Goal: Task Accomplishment & Management: Use online tool/utility

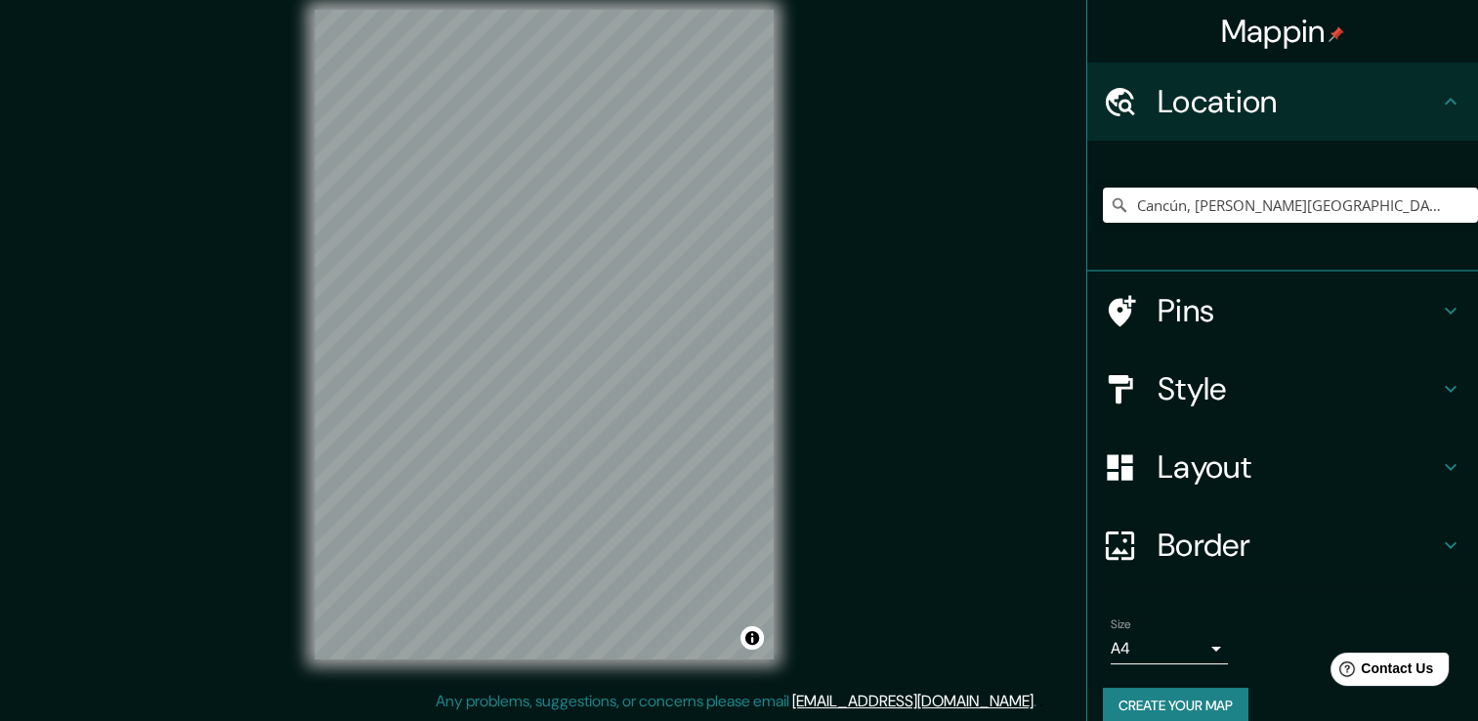
scroll to position [21, 0]
click at [1185, 315] on h4 "Pins" at bounding box center [1298, 310] width 281 height 39
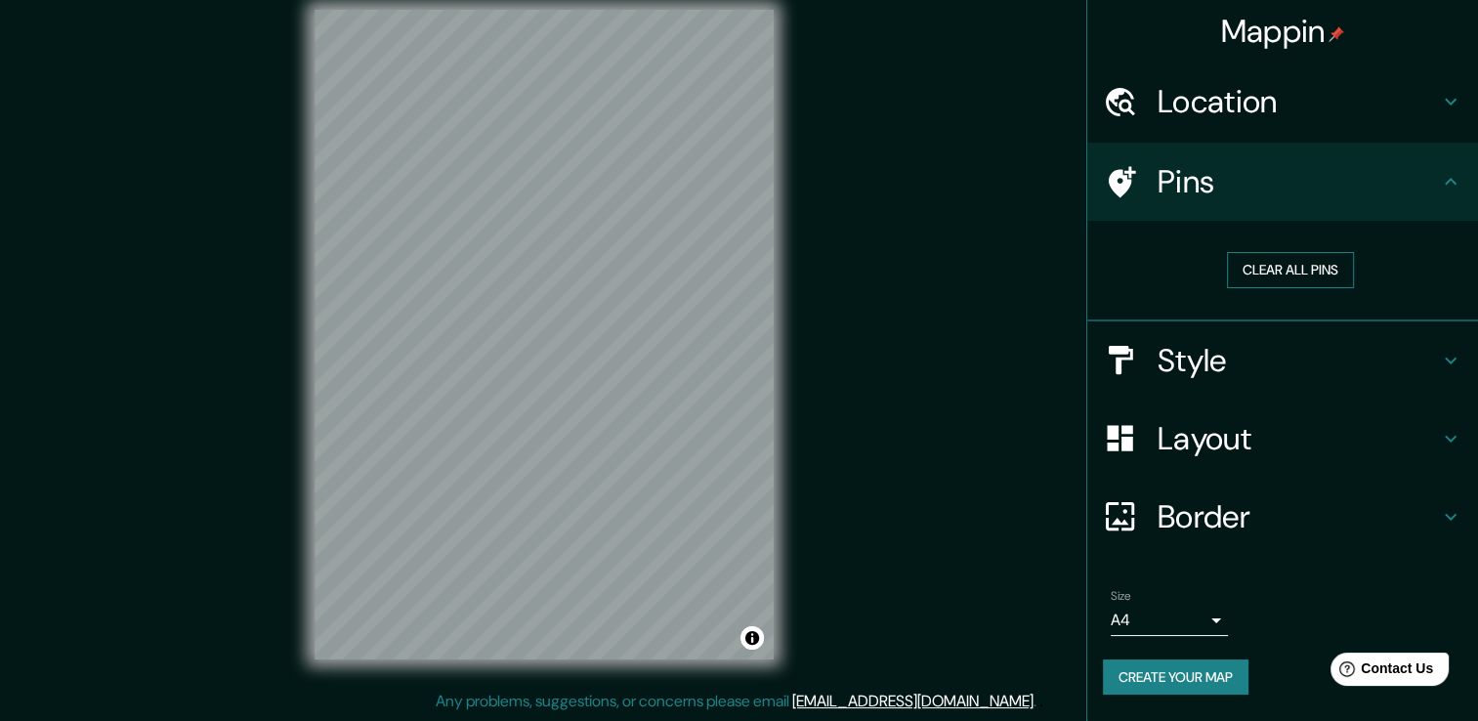
click at [1259, 276] on button "Clear all pins" at bounding box center [1290, 270] width 127 height 36
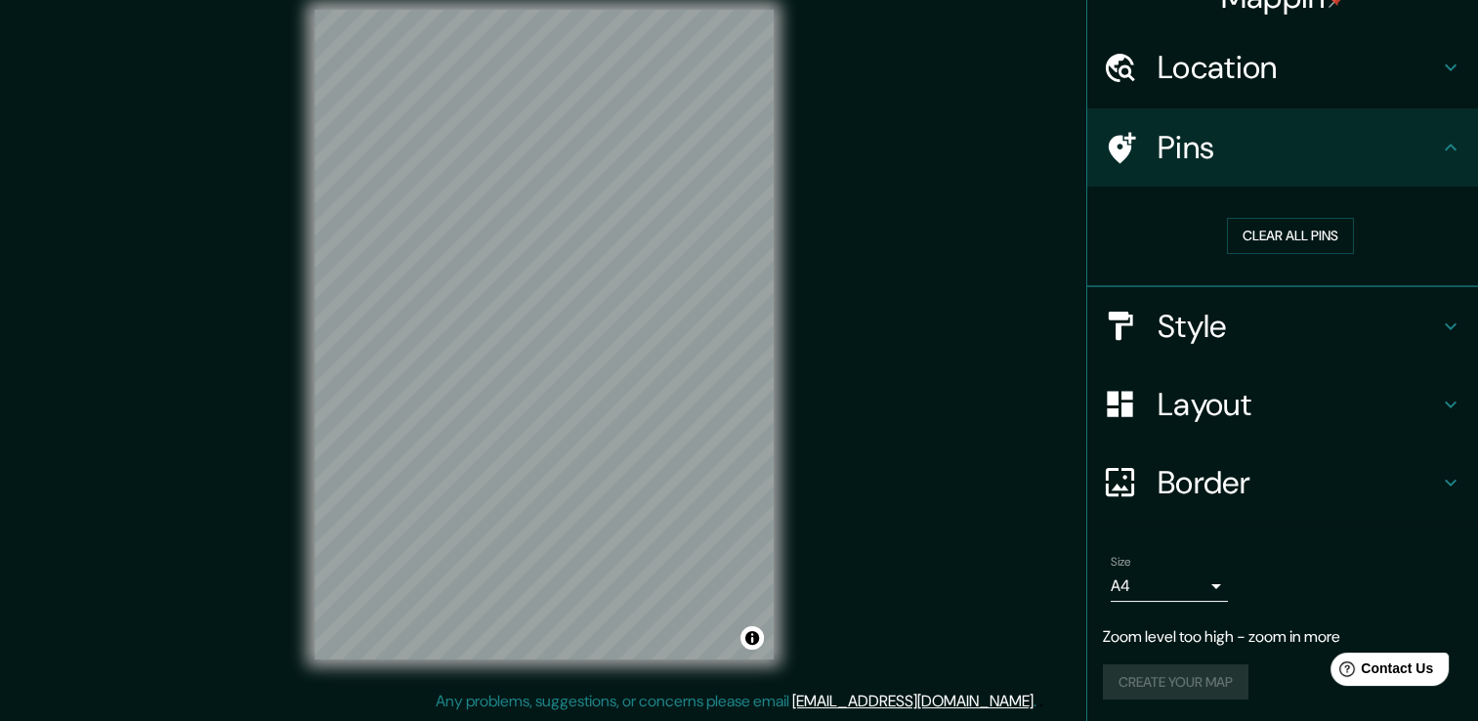
scroll to position [0, 0]
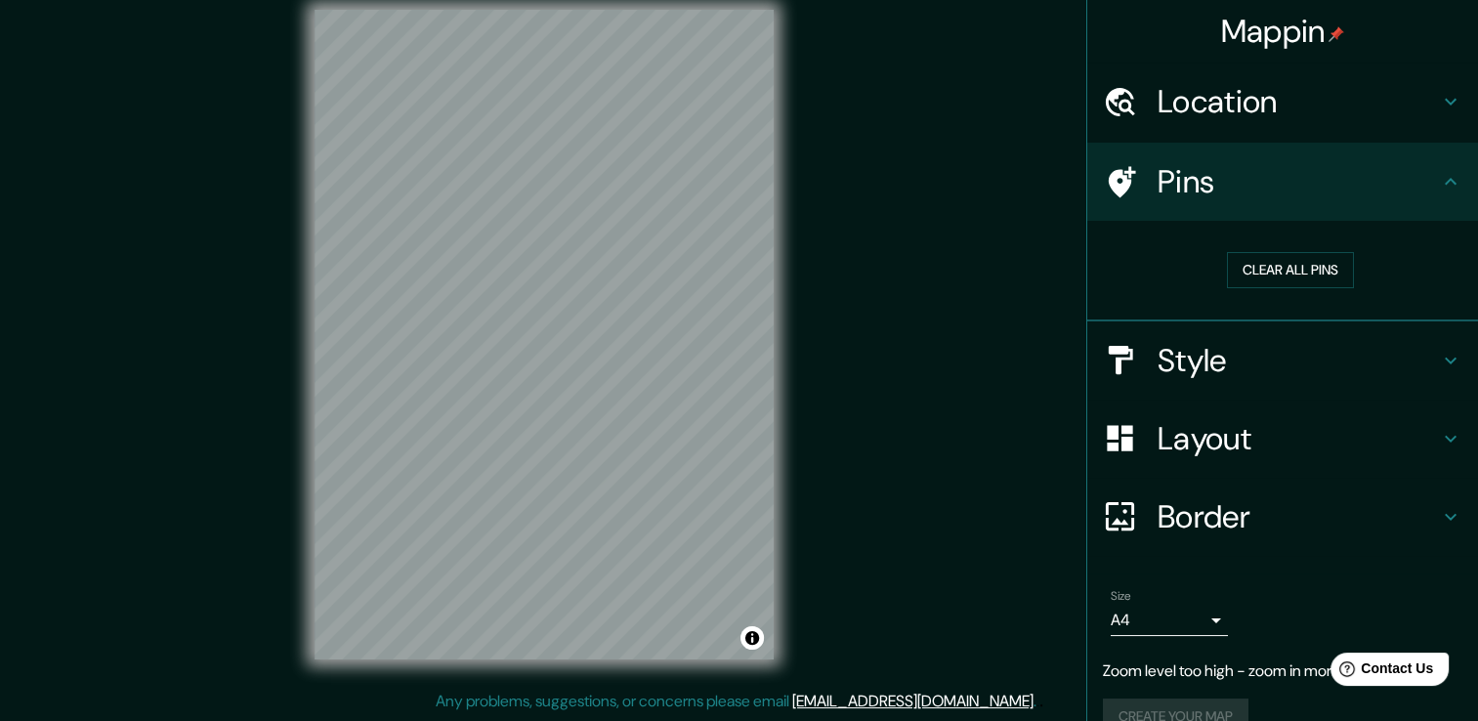
click at [1176, 89] on h4 "Location" at bounding box center [1298, 101] width 281 height 39
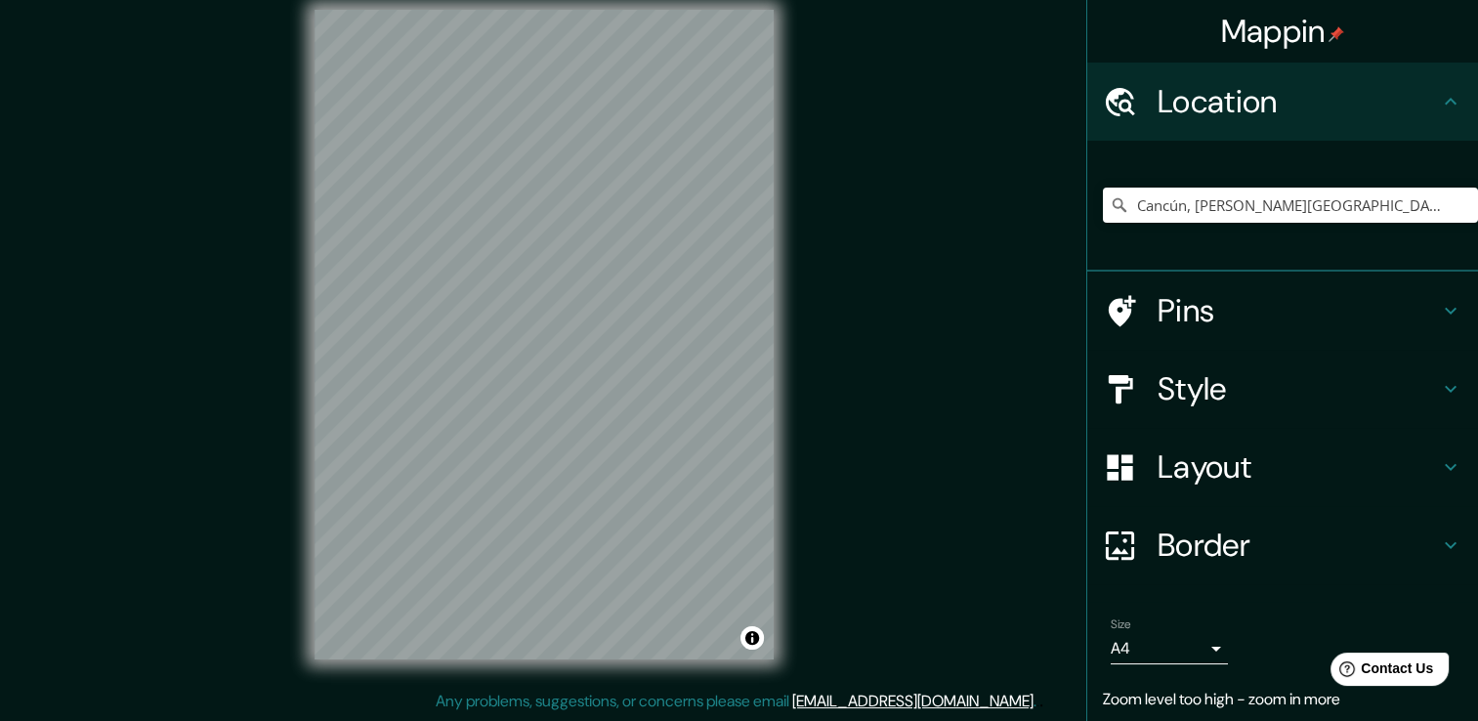
click at [1158, 307] on h4 "Pins" at bounding box center [1298, 310] width 281 height 39
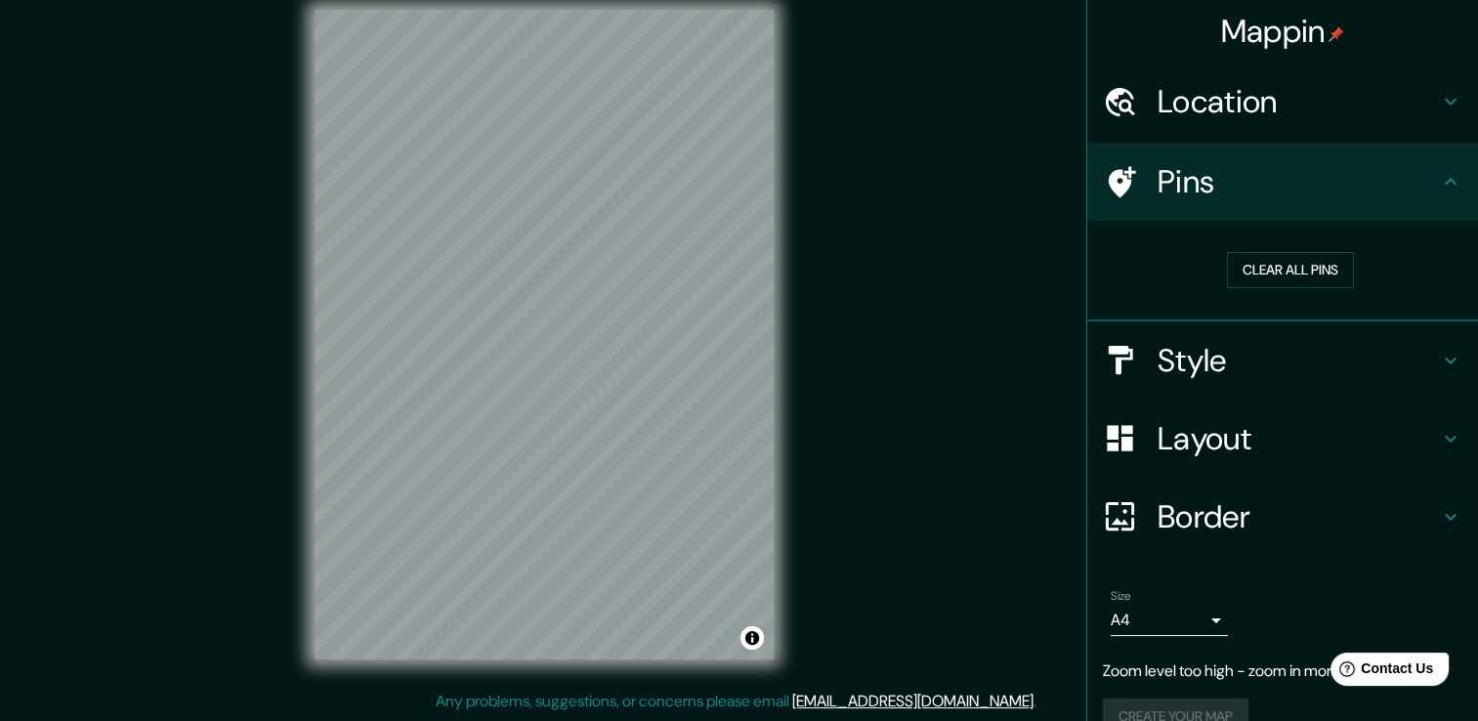
click at [1137, 365] on div at bounding box center [1130, 360] width 55 height 34
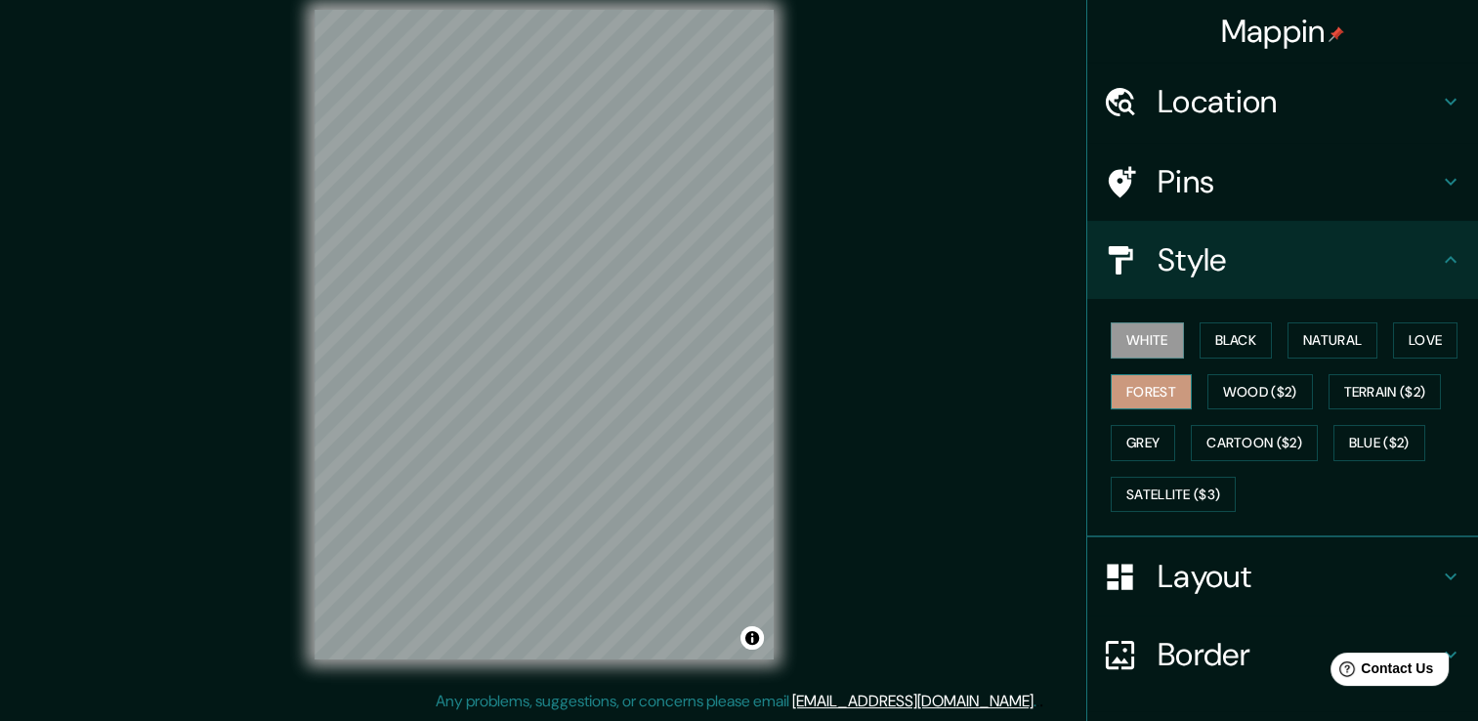
click at [1133, 385] on button "Forest" at bounding box center [1151, 392] width 81 height 36
click at [1128, 440] on button "Grey" at bounding box center [1143, 443] width 64 height 36
click at [1140, 397] on button "Forest" at bounding box center [1151, 392] width 81 height 36
click at [1234, 343] on button "Black" at bounding box center [1236, 340] width 73 height 36
click at [1274, 337] on div "White Black Natural Love Forest Wood ($2) Terrain ($2) Grey Cartoon ($2) Blue (…" at bounding box center [1290, 417] width 375 height 205
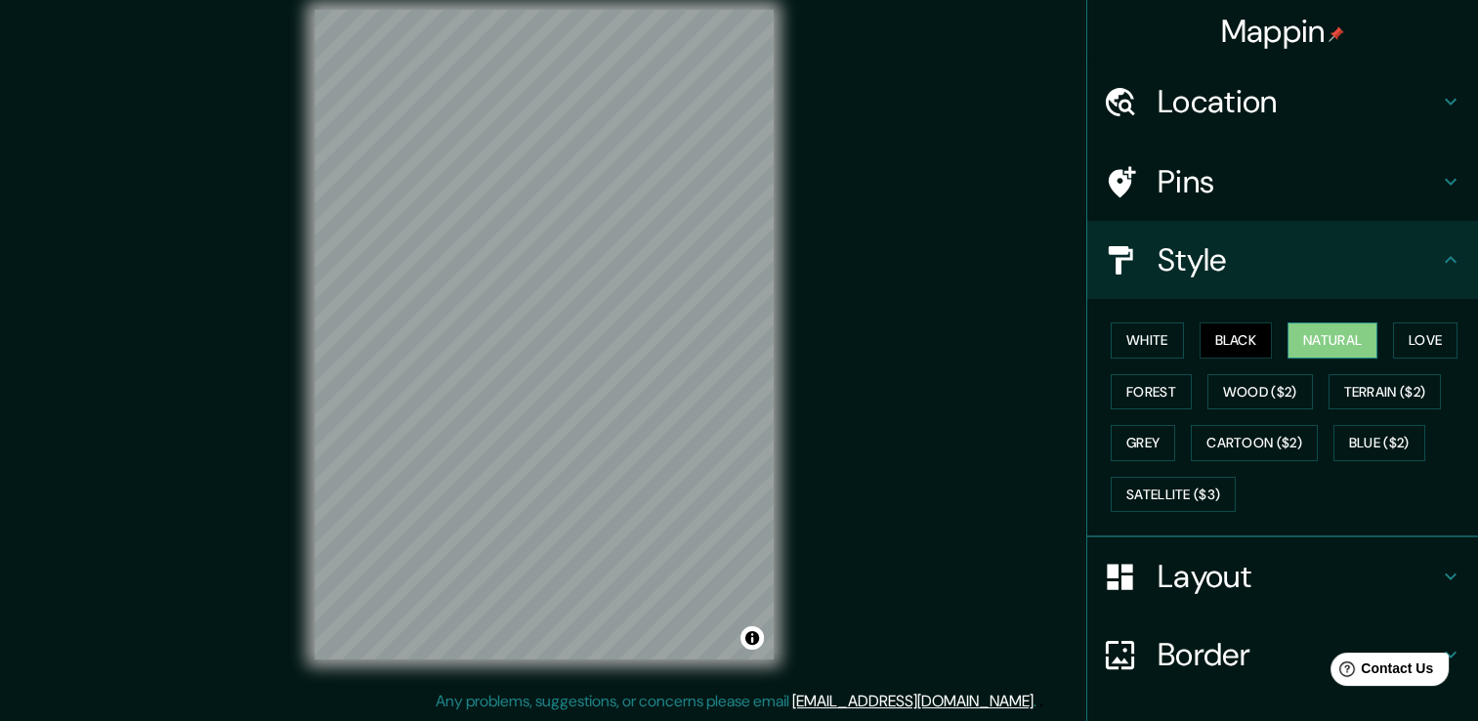
click at [1302, 338] on button "Natural" at bounding box center [1333, 340] width 90 height 36
click at [1133, 395] on button "Forest" at bounding box center [1151, 392] width 81 height 36
click at [907, 394] on div "© Mapbox © OpenStreetMap Improve this map" at bounding box center [544, 334] width 1331 height 649
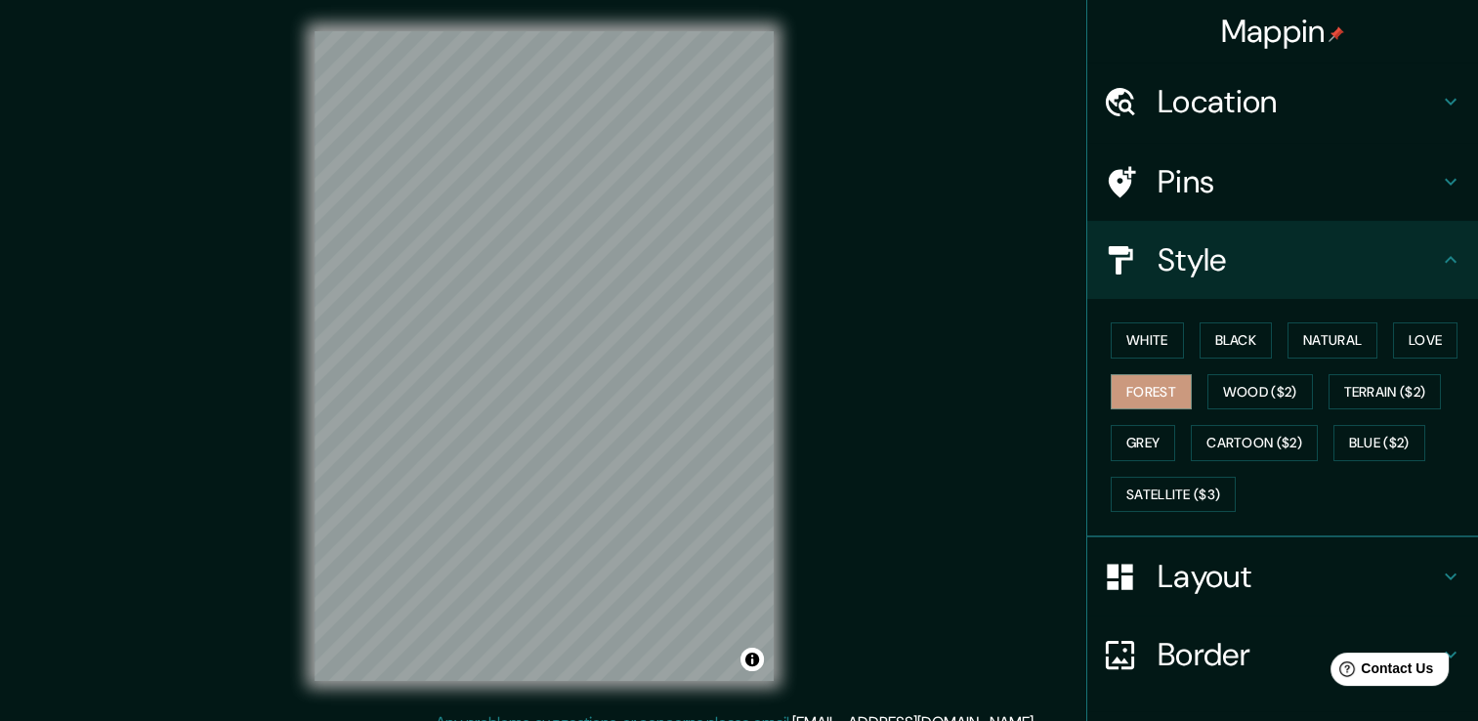
click at [561, 720] on html "Mappin Location [GEOGRAPHIC_DATA], [PERSON_NAME][GEOGRAPHIC_DATA], [GEOGRAPHIC_…" at bounding box center [739, 360] width 1478 height 721
click at [555, 6] on div "© Mapbox © OpenStreetMap Improve this map" at bounding box center [544, 355] width 1393 height 711
click at [229, 342] on div "© Mapbox © OpenStreetMap Improve this map" at bounding box center [544, 355] width 1331 height 649
click at [252, 361] on div "© Mapbox © OpenStreetMap Improve this map" at bounding box center [544, 355] width 1331 height 649
click at [246, 351] on div "© Mapbox © OpenStreetMap Improve this map" at bounding box center [544, 355] width 1331 height 649
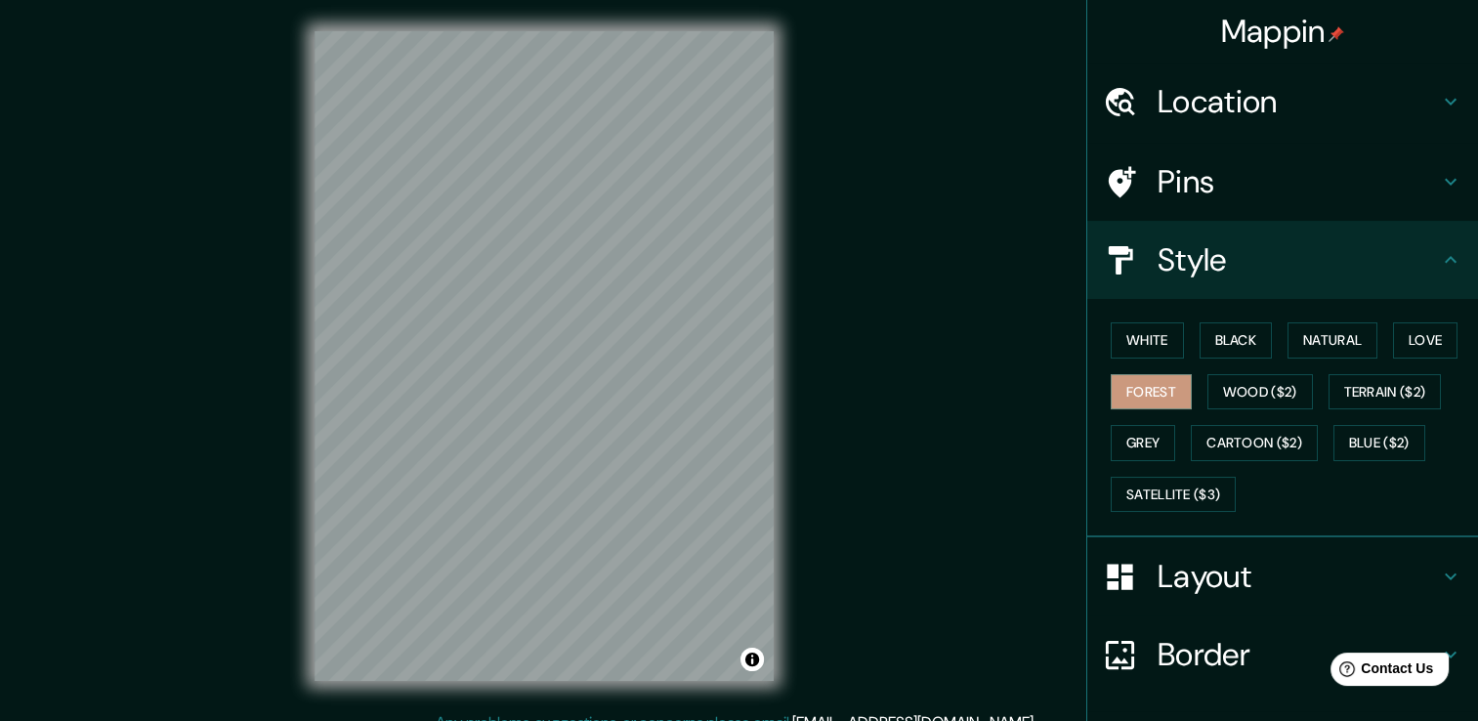
click at [191, 381] on div "© Mapbox © OpenStreetMap Improve this map" at bounding box center [544, 355] width 1331 height 649
click at [301, 385] on div "© Mapbox © OpenStreetMap Improve this map" at bounding box center [544, 355] width 1331 height 649
click at [611, 373] on div "© Mapbox © OpenStreetMap Improve this map" at bounding box center [544, 355] width 1331 height 649
drag, startPoint x: 806, startPoint y: 373, endPoint x: 547, endPoint y: -5, distance: 458.2
click at [547, 0] on html "Mappin Location [GEOGRAPHIC_DATA], [PERSON_NAME][GEOGRAPHIC_DATA], [GEOGRAPHIC_…" at bounding box center [739, 360] width 1478 height 721
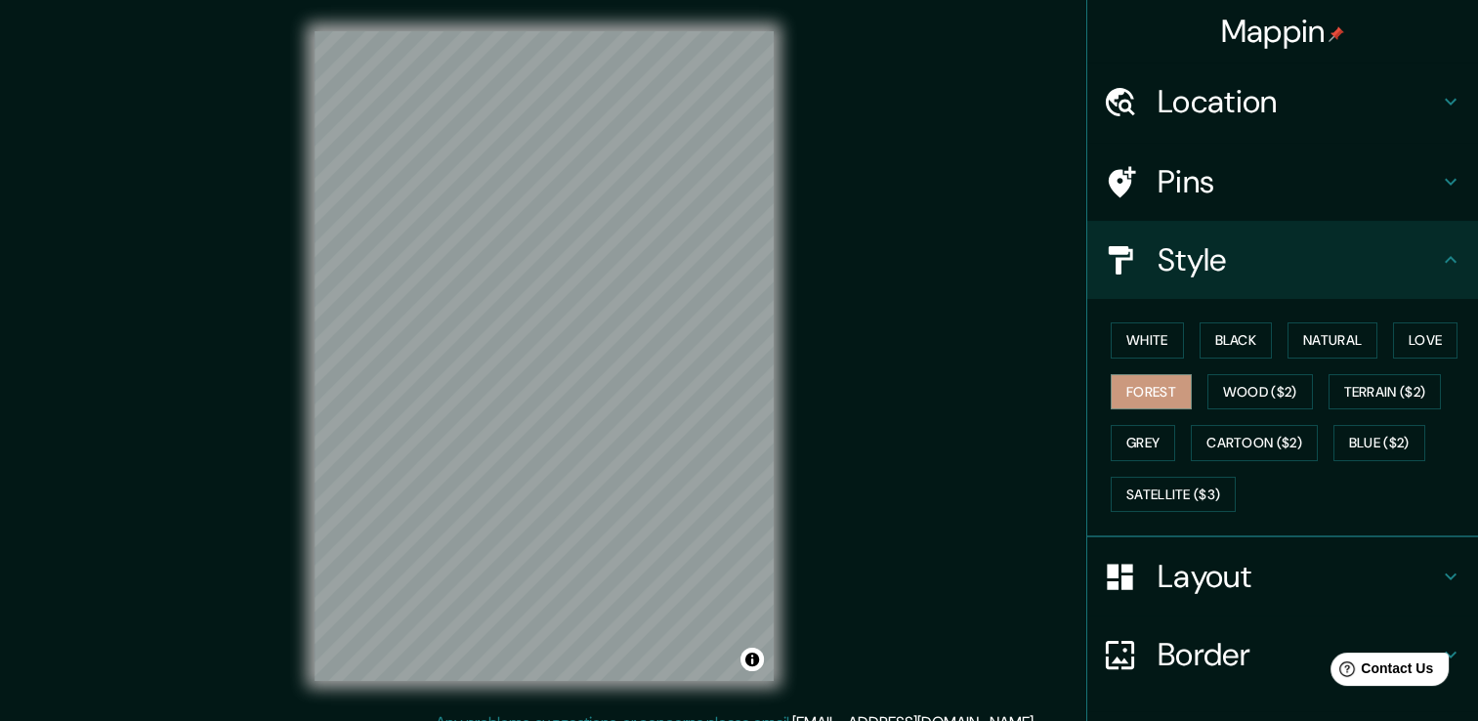
scroll to position [21, 0]
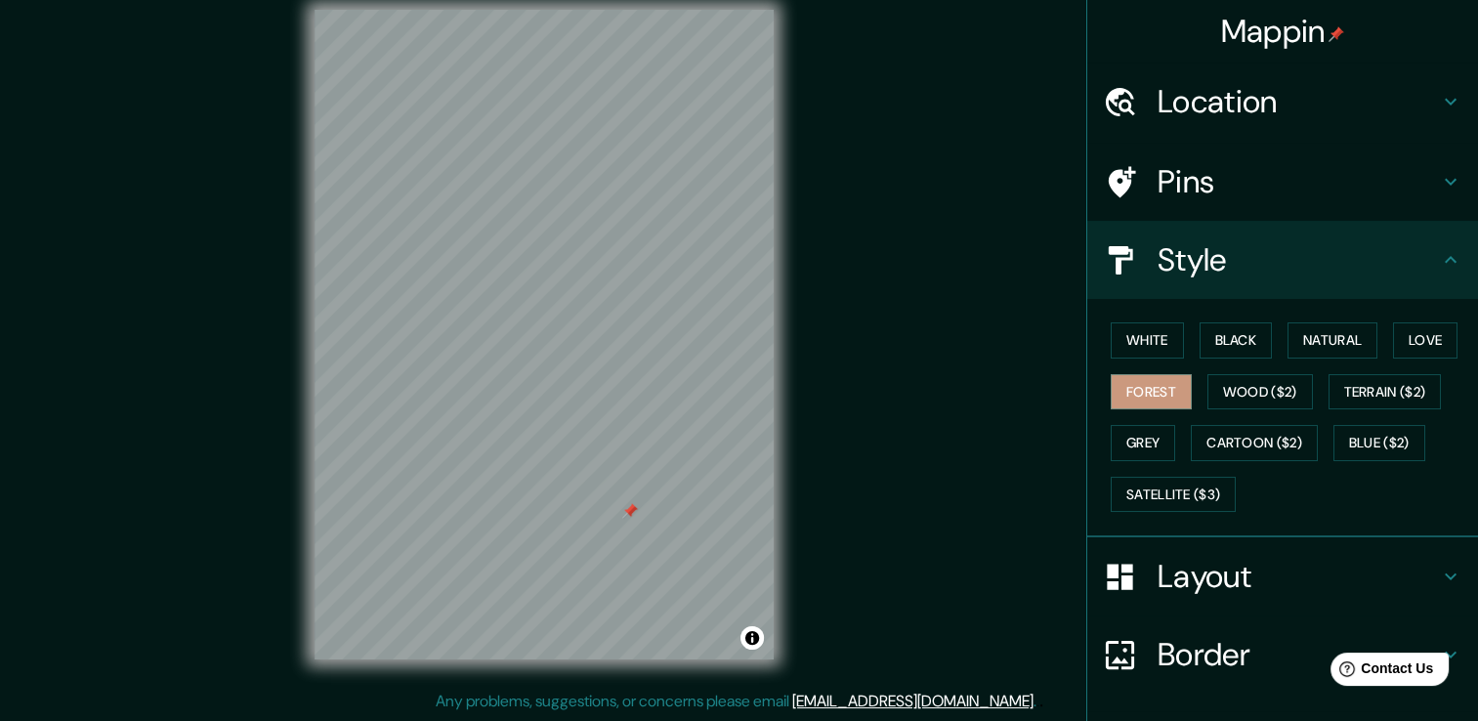
click at [630, 505] on div at bounding box center [630, 511] width 16 height 16
